Goal: Task Accomplishment & Management: Manage account settings

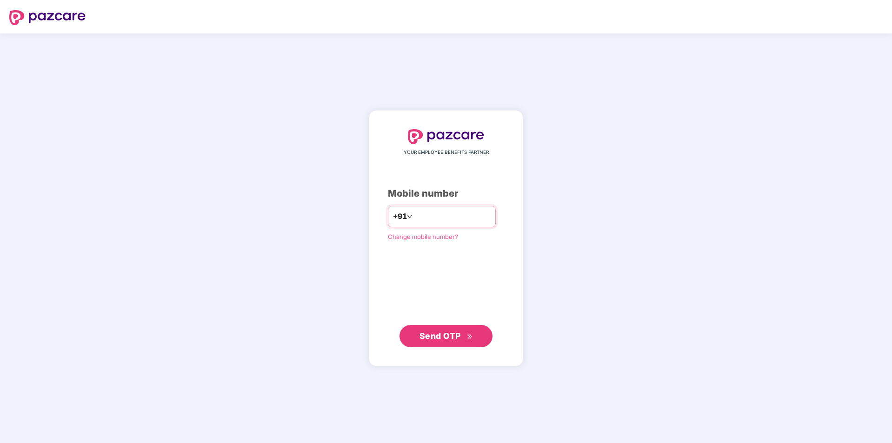
click at [425, 211] on input "number" at bounding box center [452, 216] width 76 height 15
type input "**********"
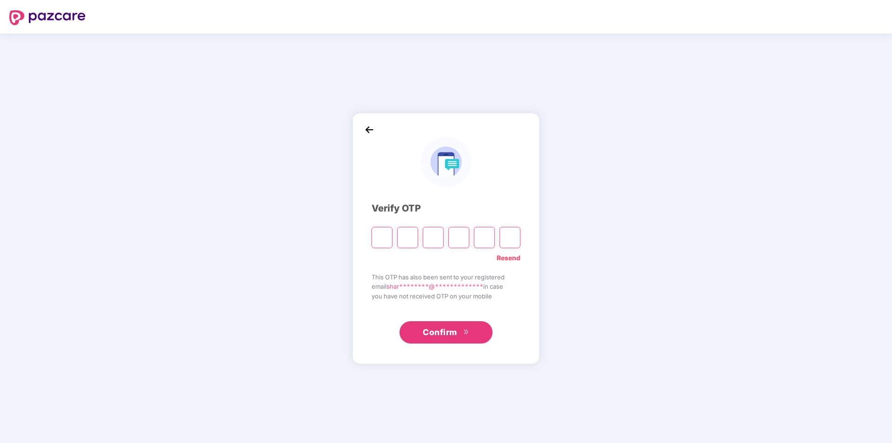
type input "*"
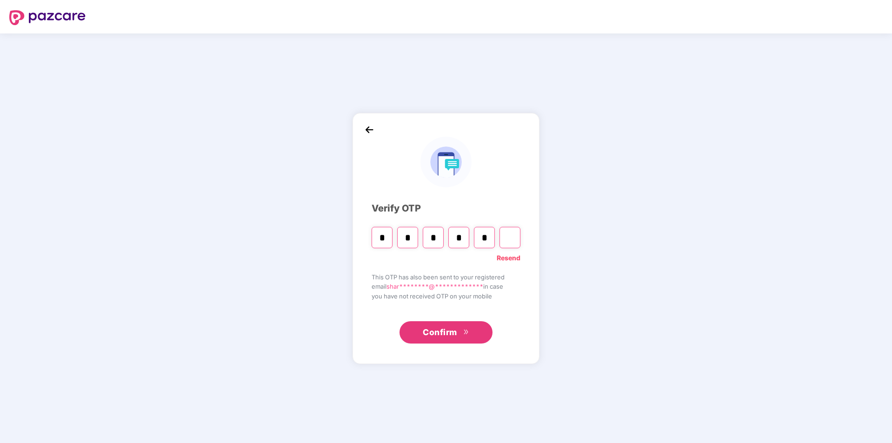
type input "*"
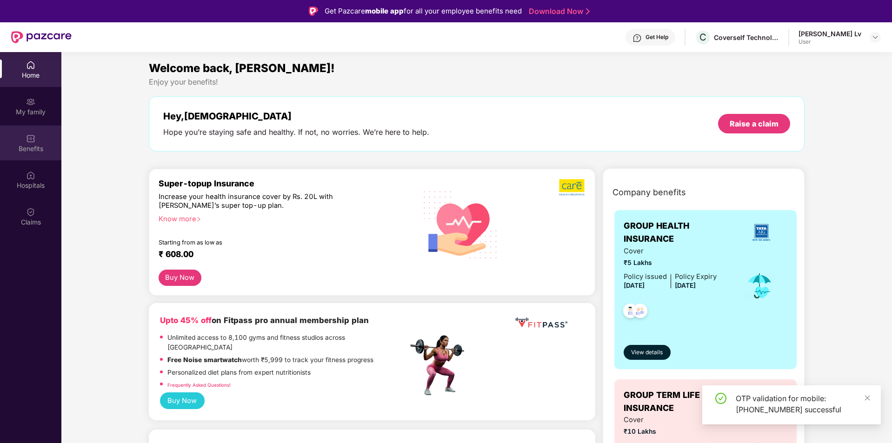
click at [44, 137] on div "Benefits" at bounding box center [30, 143] width 61 height 35
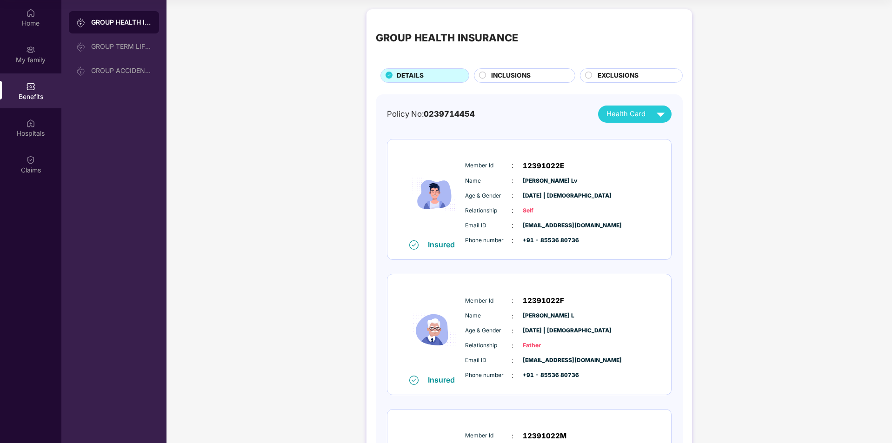
click at [520, 75] on span "INCLUSIONS" at bounding box center [511, 76] width 40 height 10
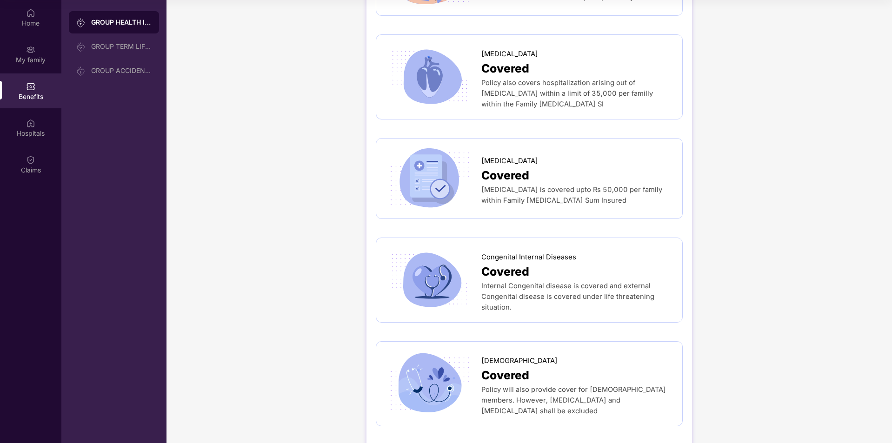
scroll to position [1732, 0]
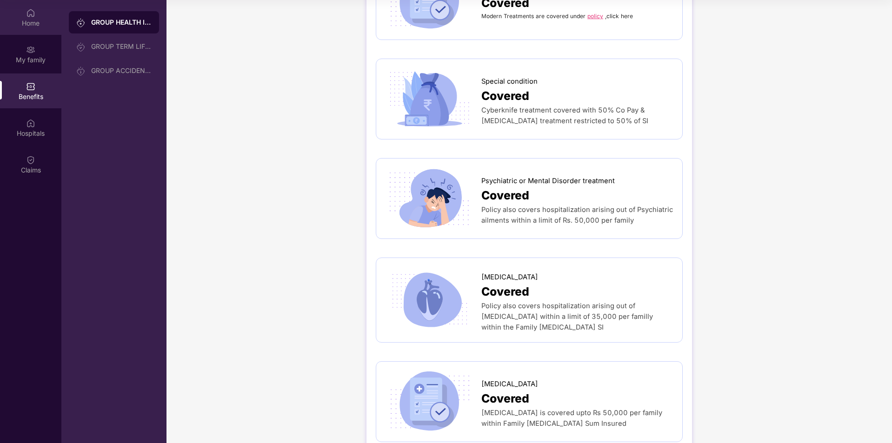
click at [38, 27] on div "Home" at bounding box center [30, 23] width 61 height 9
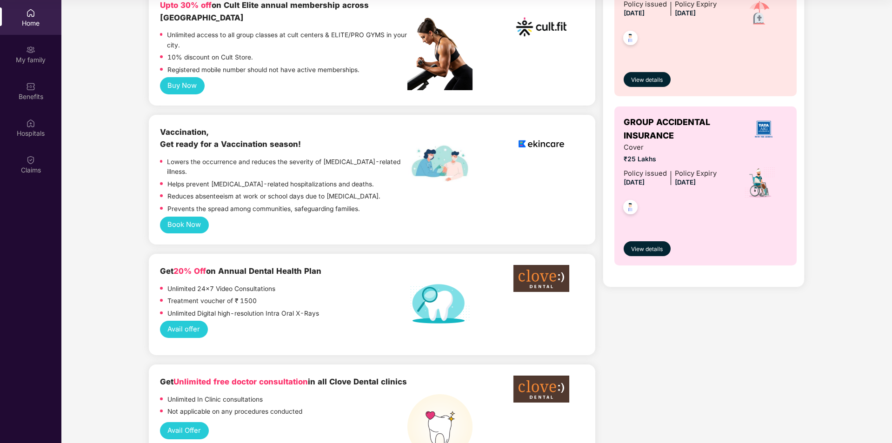
scroll to position [166, 0]
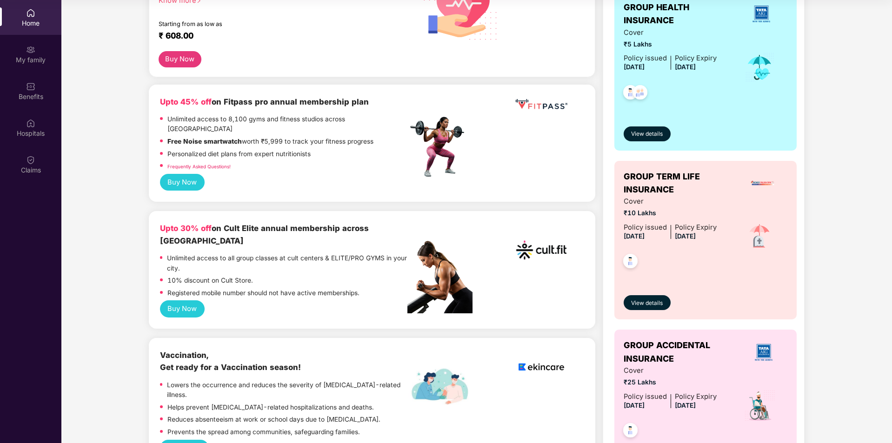
click at [184, 300] on button "Buy Now" at bounding box center [182, 308] width 45 height 17
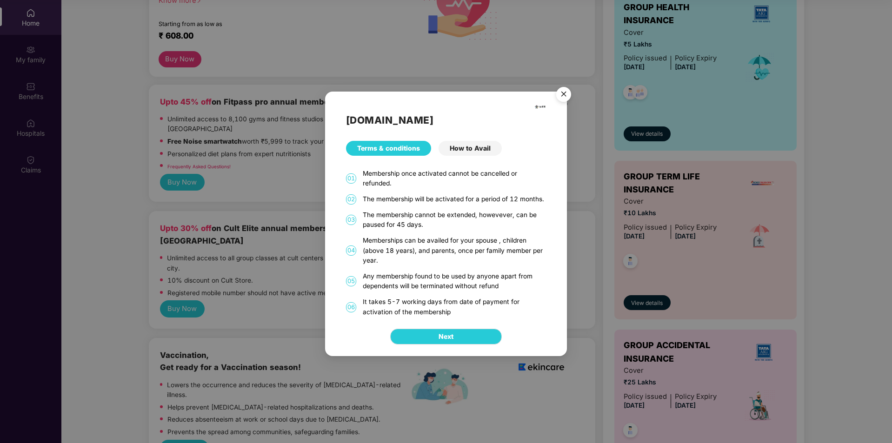
click at [461, 147] on div "How to Avail" at bounding box center [469, 148] width 63 height 15
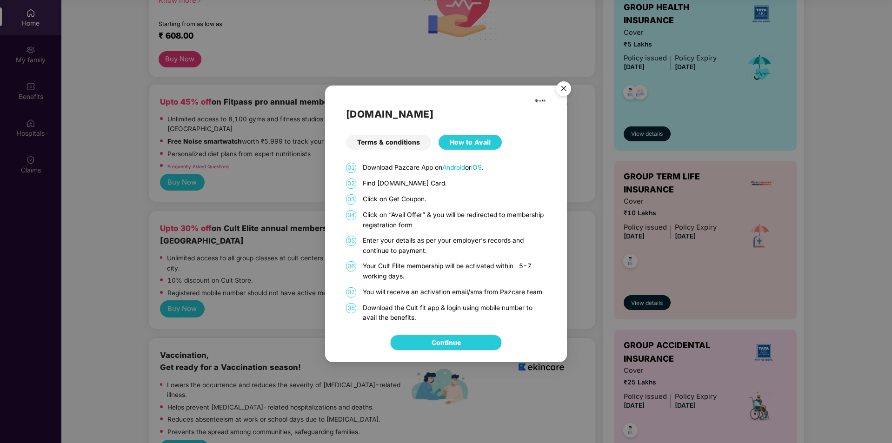
click at [459, 346] on link "Continue" at bounding box center [445, 343] width 29 height 10
